Goal: Use online tool/utility

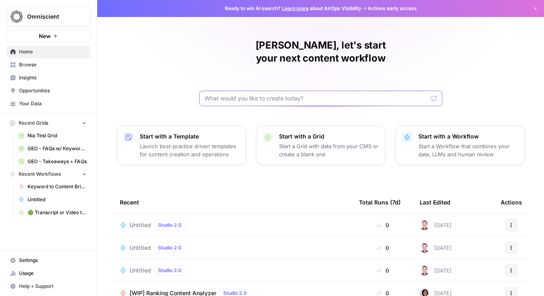
click at [233, 94] on input "text" at bounding box center [315, 98] width 223 height 8
click at [46, 67] on span "Browse" at bounding box center [53, 64] width 68 height 7
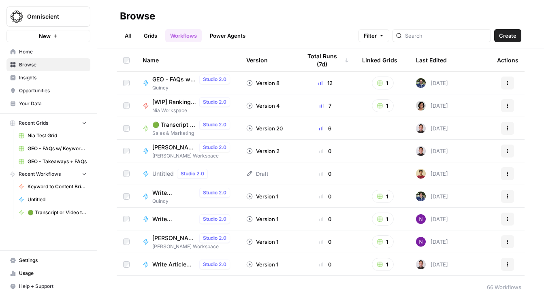
click at [428, 40] on div at bounding box center [441, 35] width 98 height 13
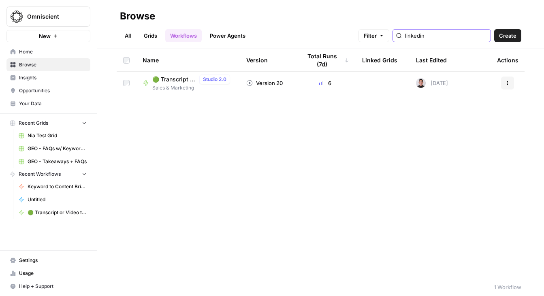
type input "linkedin"
click at [168, 80] on span "🟢 Transcript or Video to LinkedIn Posts" at bounding box center [174, 79] width 44 height 8
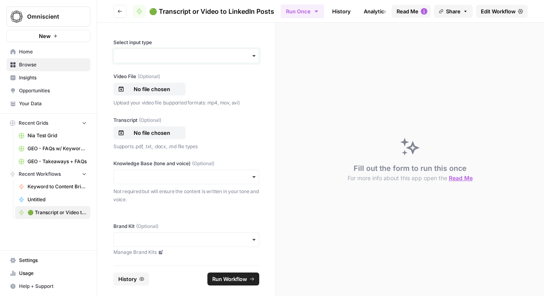
click at [152, 55] on input "Select input type" at bounding box center [186, 56] width 135 height 8
click at [143, 94] on div "Transcript" at bounding box center [186, 92] width 145 height 15
click at [136, 86] on p "No file chosen" at bounding box center [152, 89] width 52 height 8
click at [153, 131] on p "No file chosen" at bounding box center [152, 133] width 52 height 8
click at [151, 178] on input "Knowledge Base (tone and voice) (Optional)" at bounding box center [186, 177] width 135 height 8
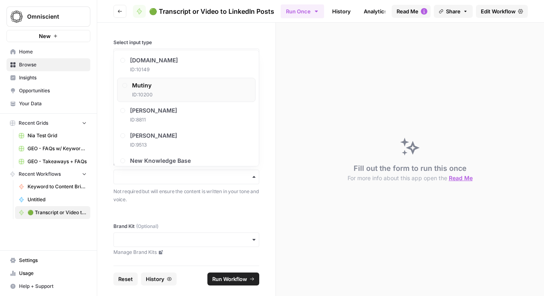
scroll to position [475, 0]
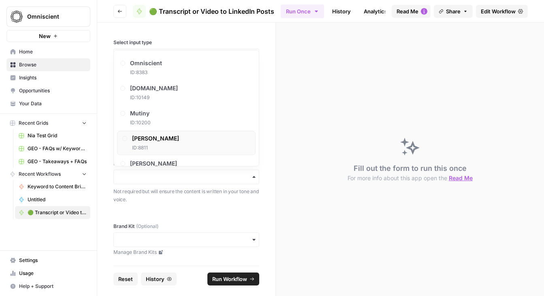
click at [155, 140] on span "[PERSON_NAME]" at bounding box center [155, 138] width 47 height 8
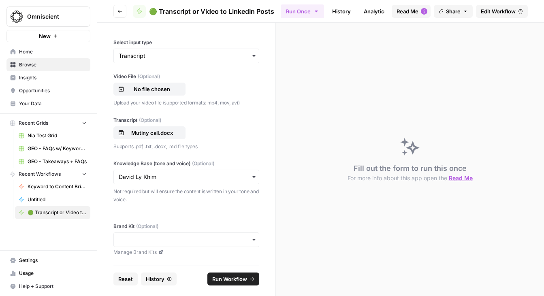
click at [154, 255] on link "Manage Brand Kits" at bounding box center [186, 252] width 146 height 7
click at [126, 241] on input "Brand Kit (Optional)" at bounding box center [186, 240] width 135 height 8
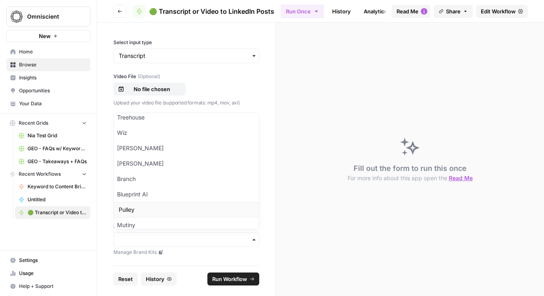
scroll to position [200, 0]
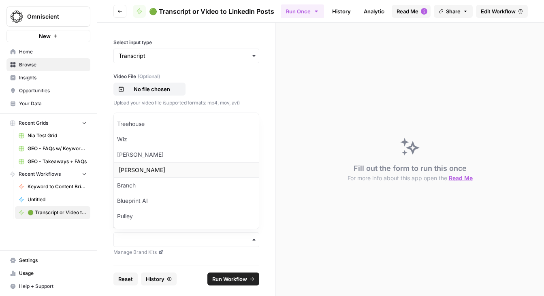
click at [137, 173] on div "[PERSON_NAME]" at bounding box center [186, 169] width 145 height 15
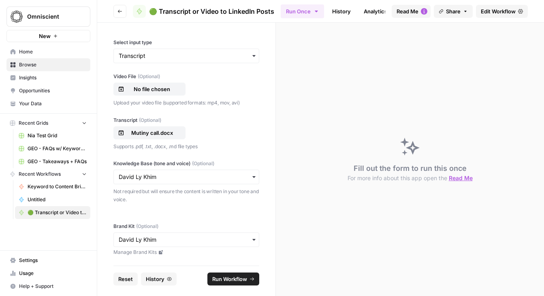
click at [228, 279] on span "Run Workflow" at bounding box center [229, 279] width 35 height 8
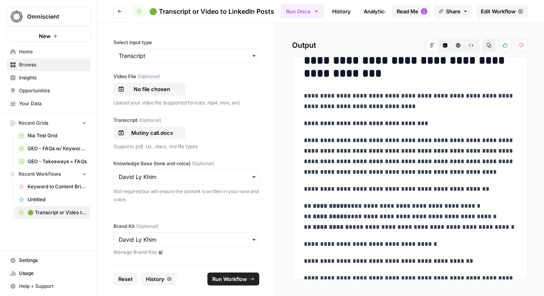
scroll to position [320, 0]
